Goal: Task Accomplishment & Management: Use online tool/utility

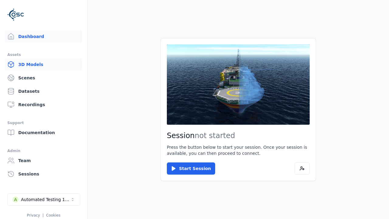
click at [43, 64] on link "3D Models" at bounding box center [43, 64] width 77 height 12
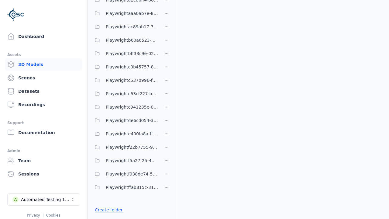
click at [109, 210] on link "Create folder" at bounding box center [109, 210] width 28 height 6
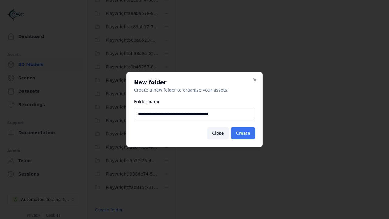
type input "**********"
click at [243, 133] on button "Create" at bounding box center [243, 133] width 24 height 12
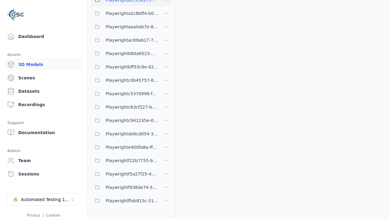
click at [125, 4] on span "Playwrighta1f35a1f-5023-4a7c-84ce-f8868085ba1e" at bounding box center [132, -1] width 52 height 7
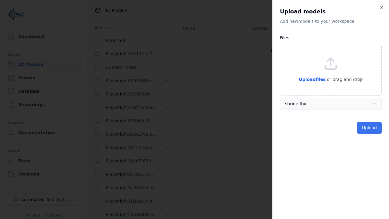
click at [369, 128] on button "Upload" at bounding box center [369, 128] width 25 height 12
